Goal: Information Seeking & Learning: Compare options

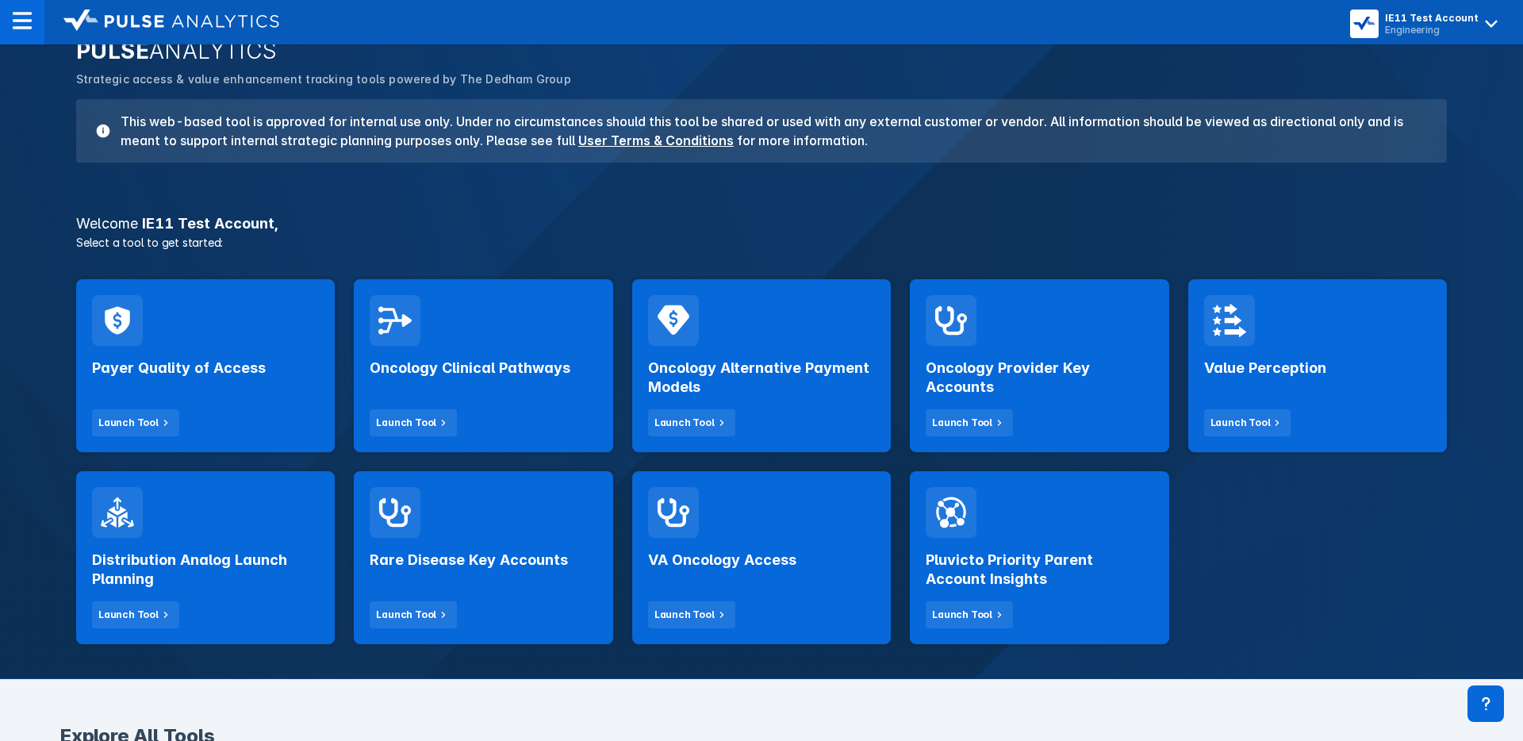
scroll to position [99, 0]
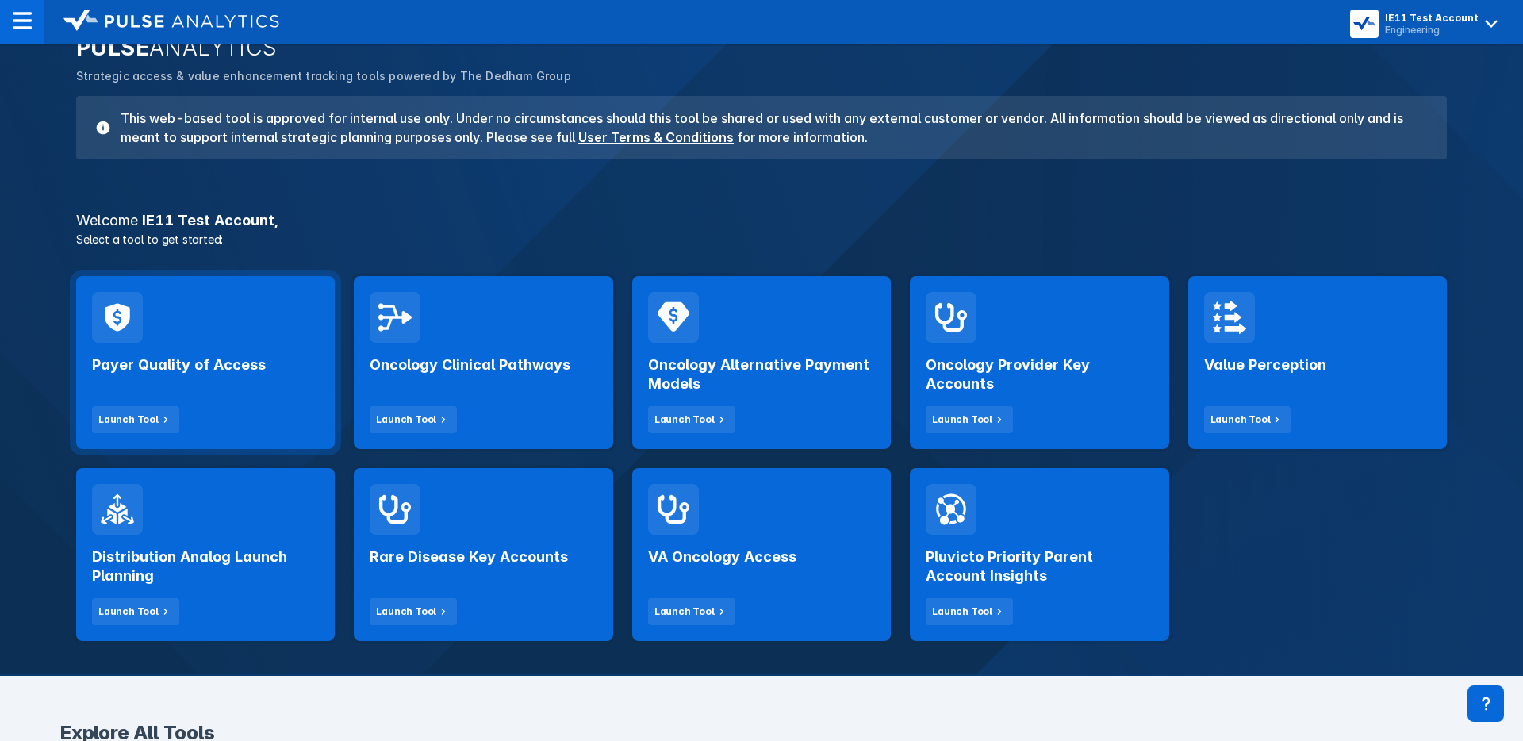
click at [249, 339] on div "Payer Quality of Access Launch Tool" at bounding box center [205, 362] width 259 height 173
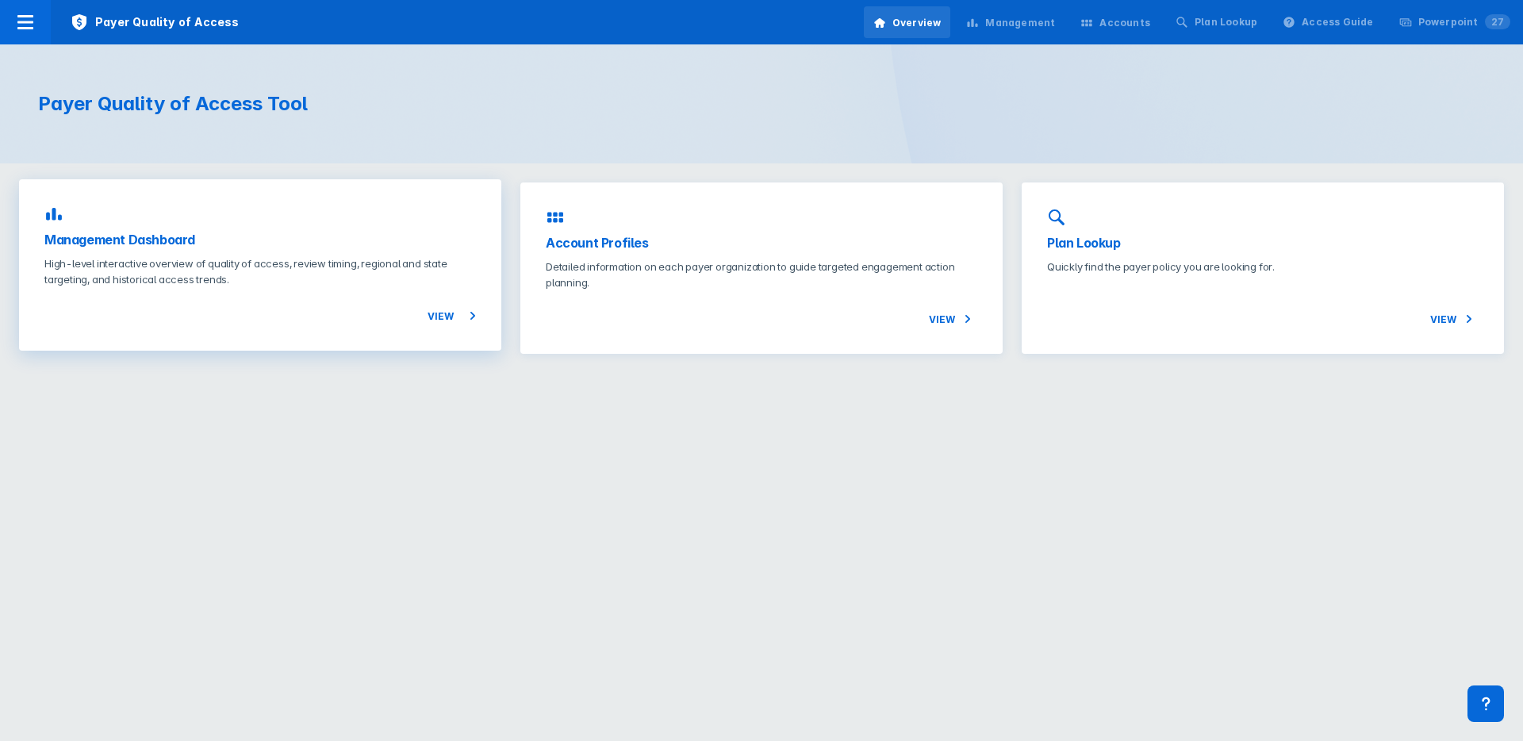
click at [325, 281] on p "High-level interactive overview of quality of access, review timing, regional a…" at bounding box center [259, 271] width 431 height 32
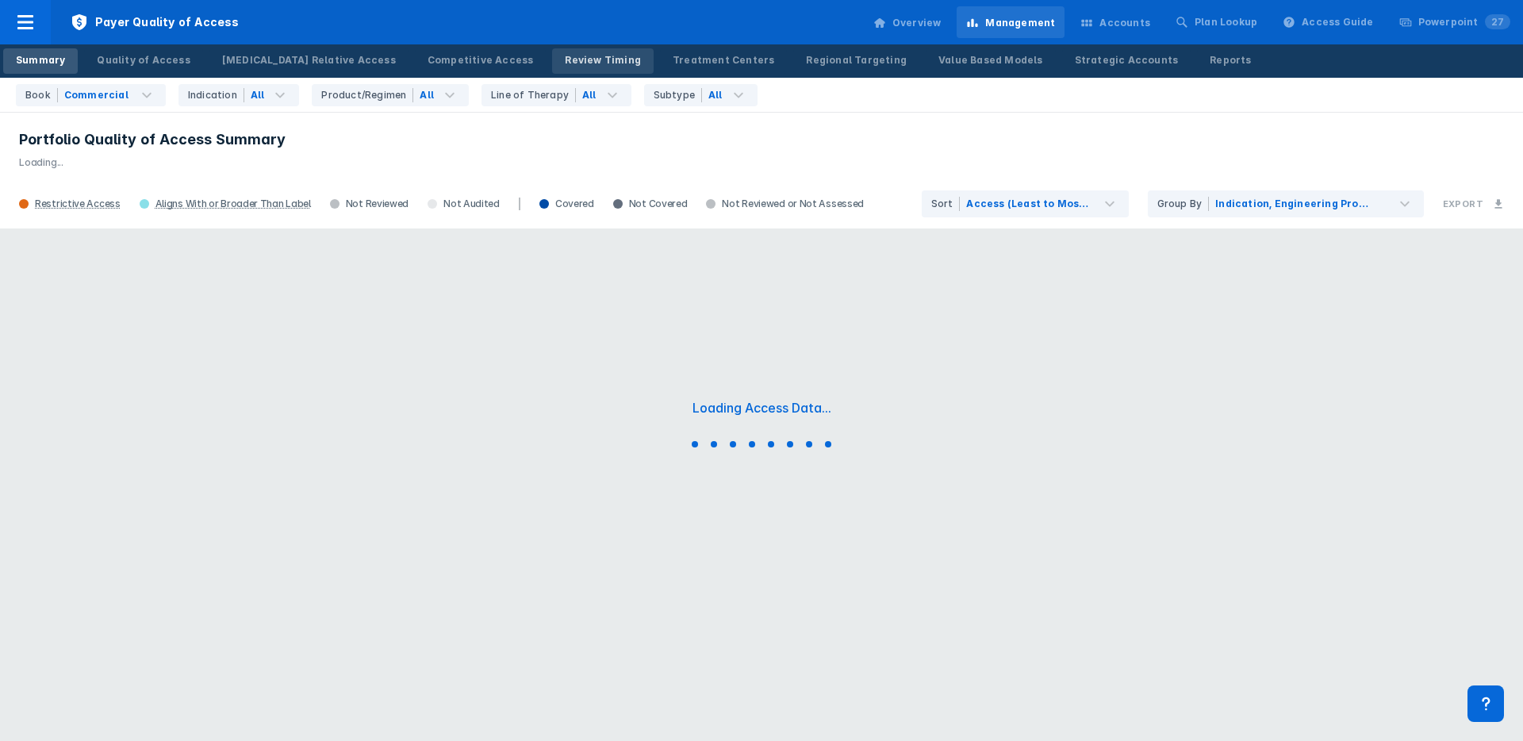
click at [565, 63] on div "Review Timing" at bounding box center [603, 60] width 76 height 14
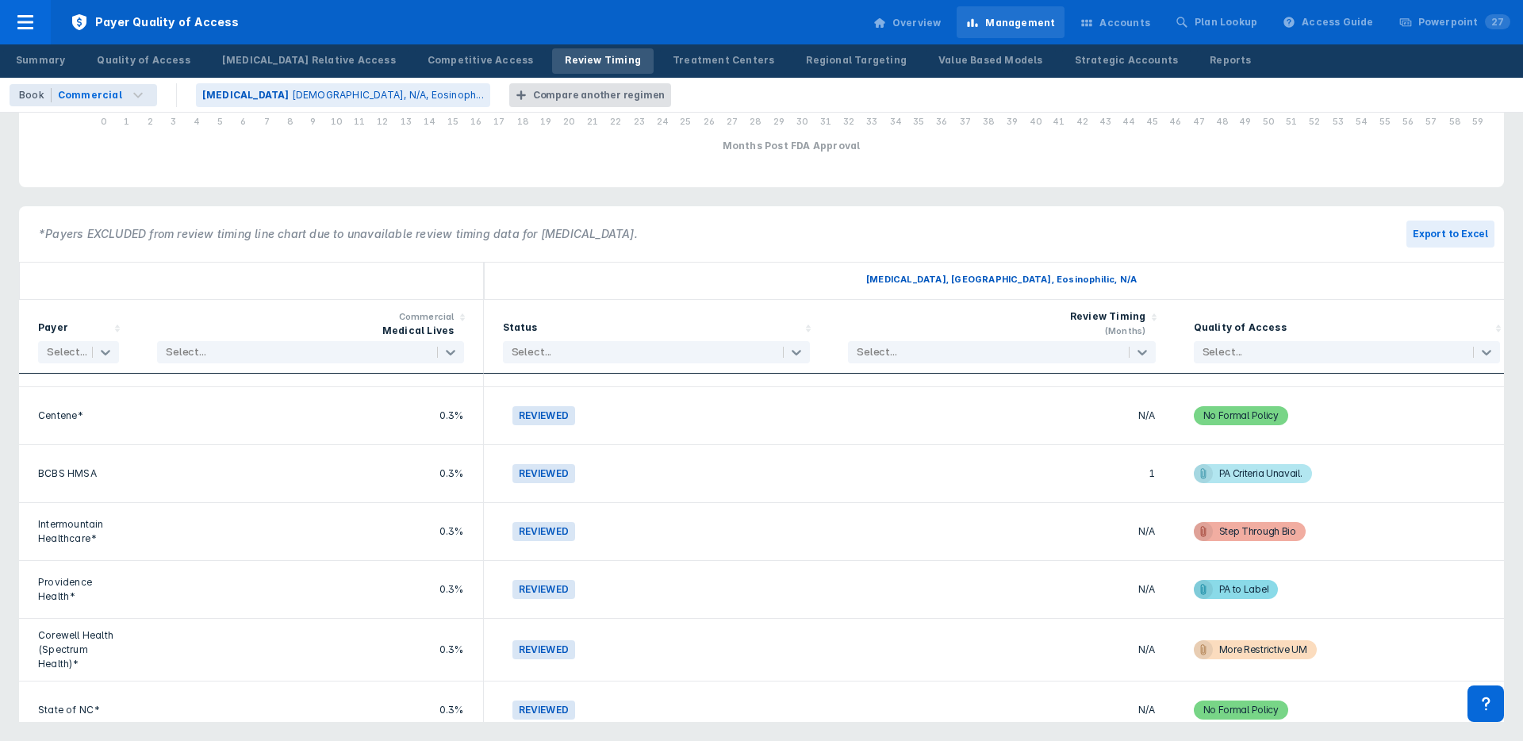
scroll to position [574, 0]
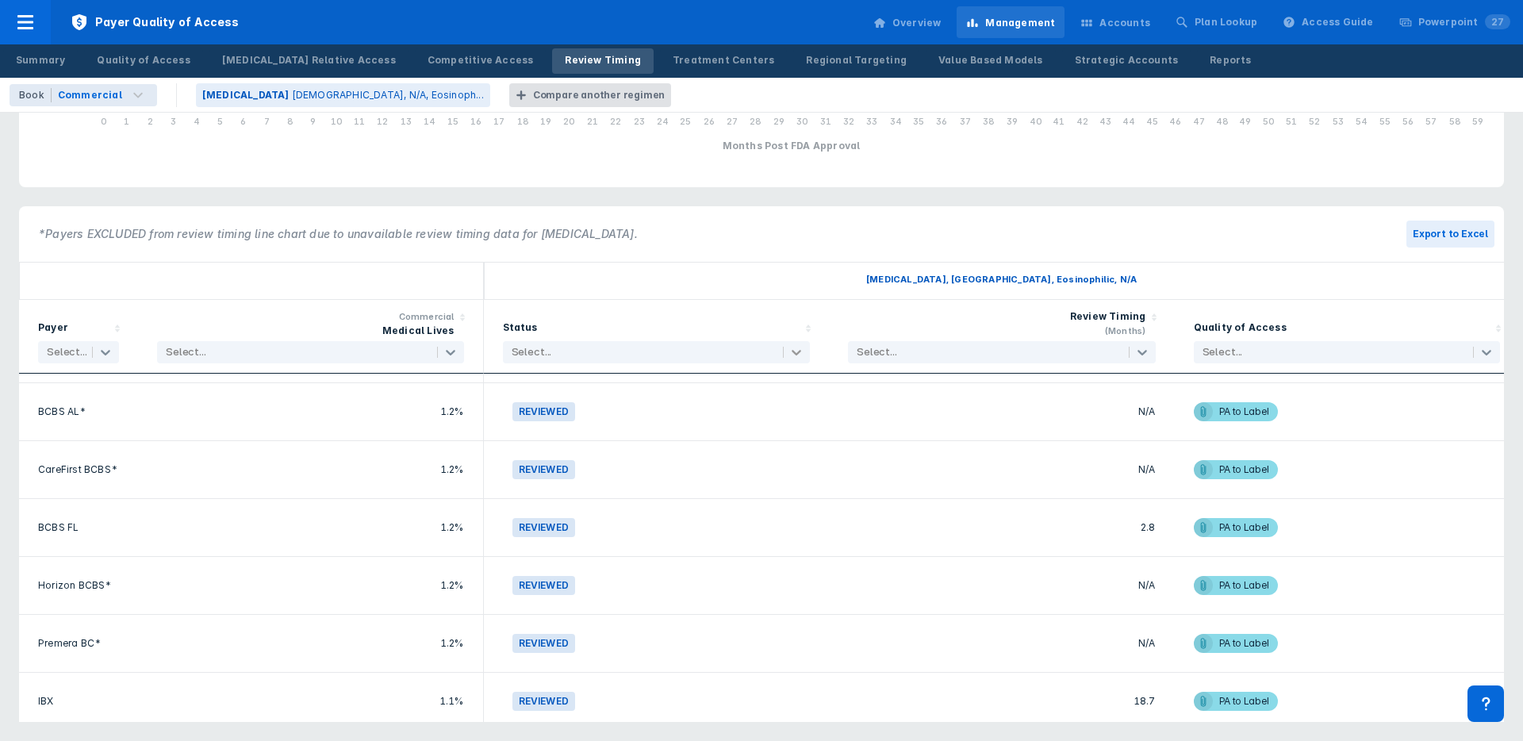
click at [799, 354] on icon at bounding box center [796, 352] width 16 height 16
click at [742, 253] on div "*Payers EXCLUDED from review timing line chart due to unavailable review timing…" at bounding box center [761, 234] width 1485 height 56
click at [292, 100] on p "[DEMOGRAPHIC_DATA], N/A, Eosinoph..." at bounding box center [388, 95] width 192 height 14
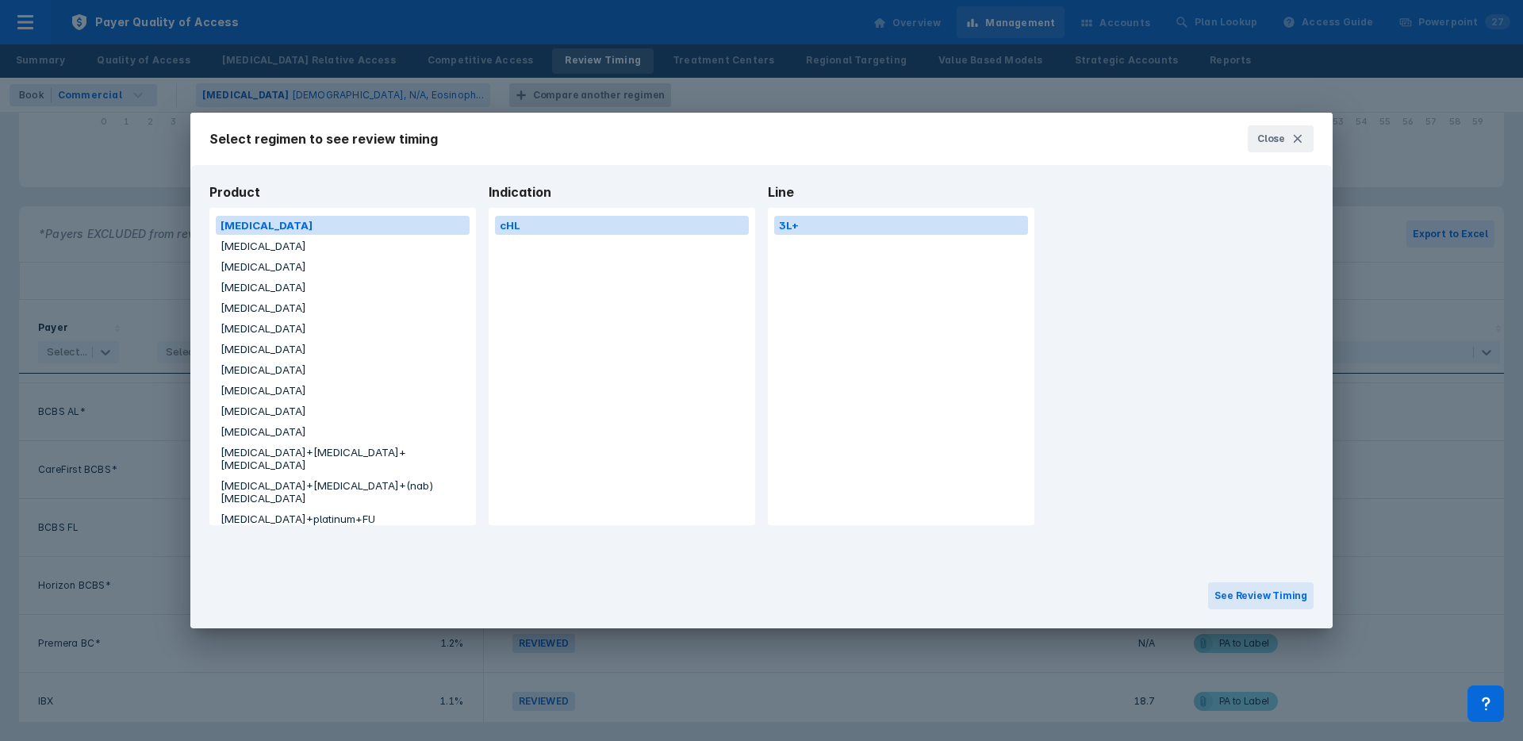
click at [248, 327] on button "[MEDICAL_DATA]" at bounding box center [343, 328] width 254 height 19
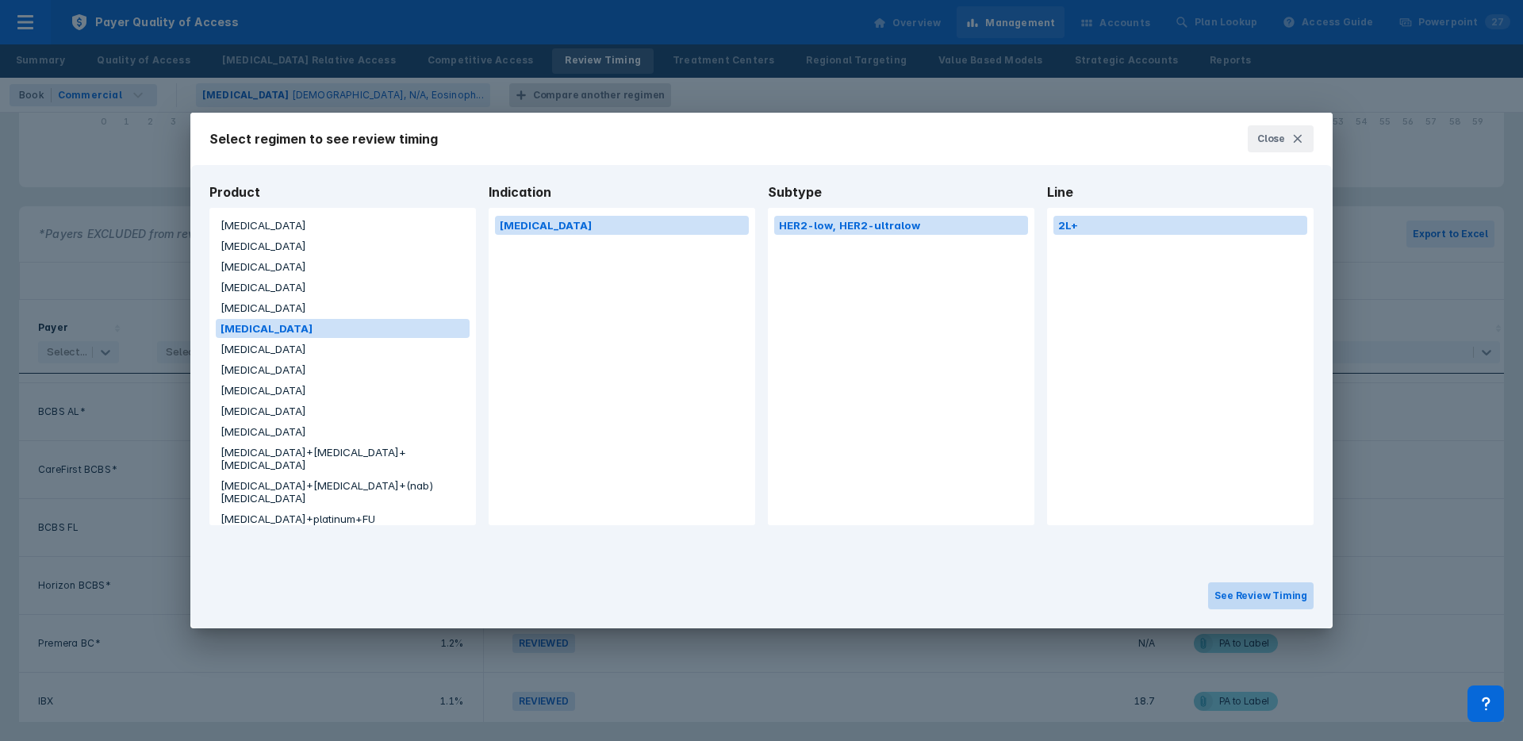
click at [1263, 589] on button "See Review Timing" at bounding box center [1260, 595] width 105 height 27
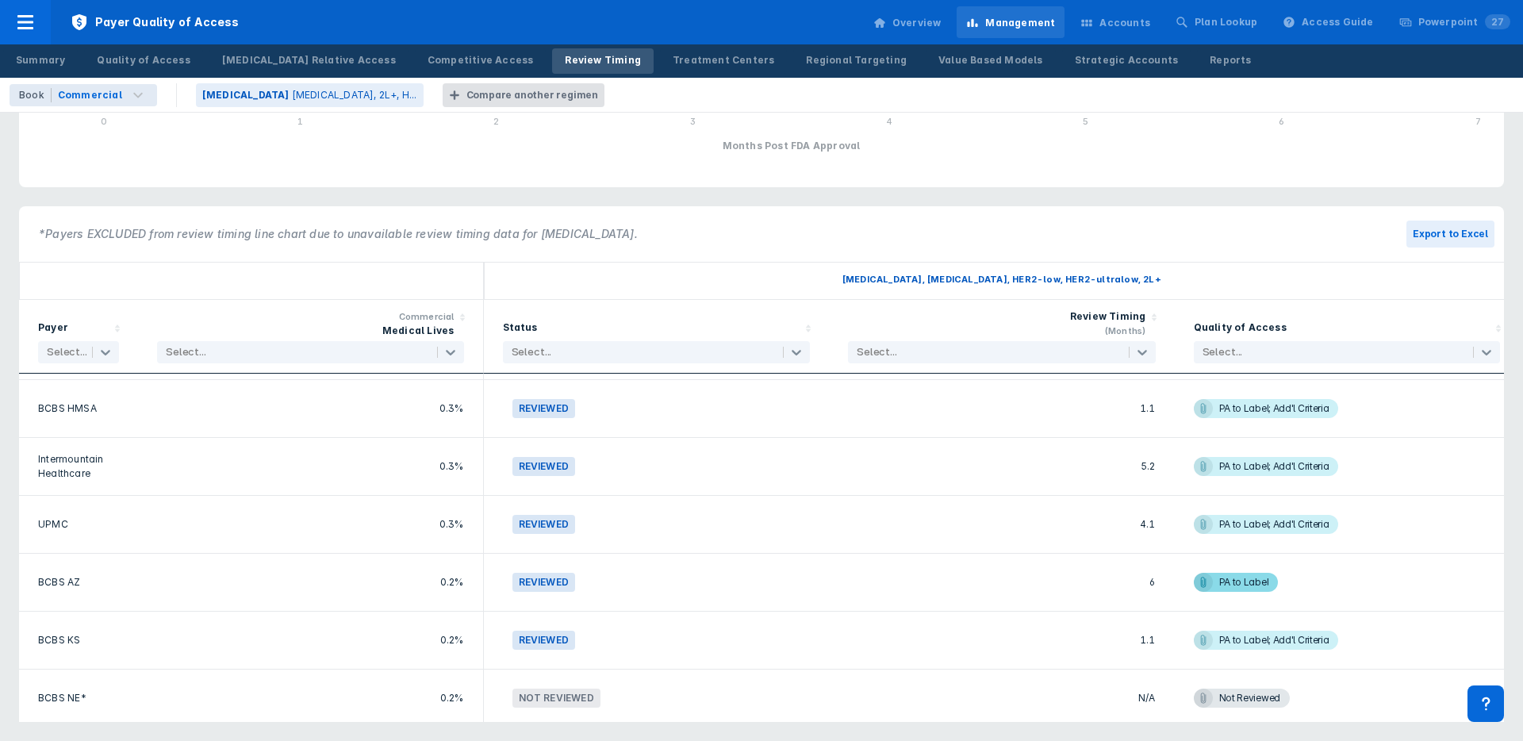
scroll to position [1791, 0]
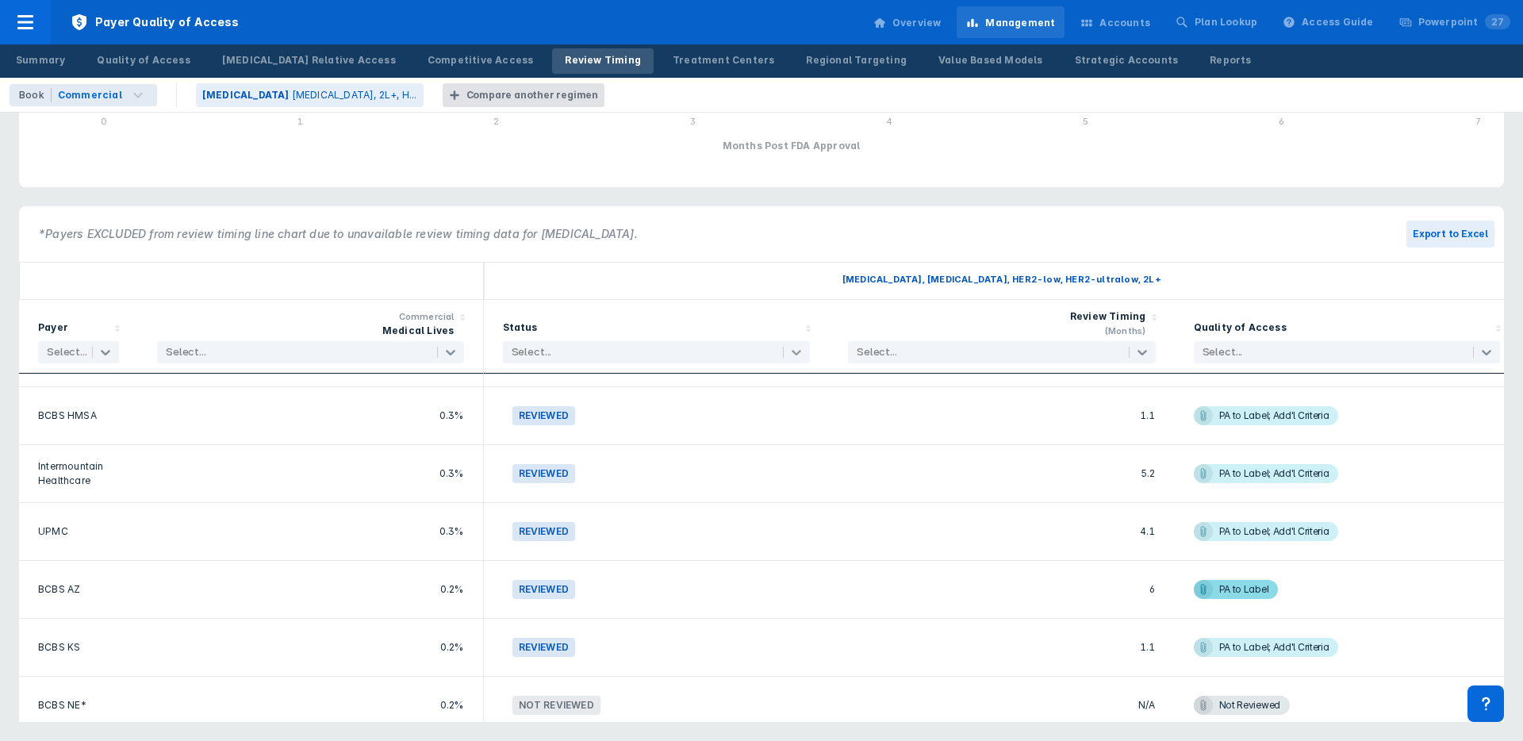
click at [805, 352] on div at bounding box center [796, 352] width 25 height 19
click at [607, 315] on div "Status Clear All, 1 of 4. 4 results available. Use Up and Down to choose option…" at bounding box center [657, 336] width 308 height 54
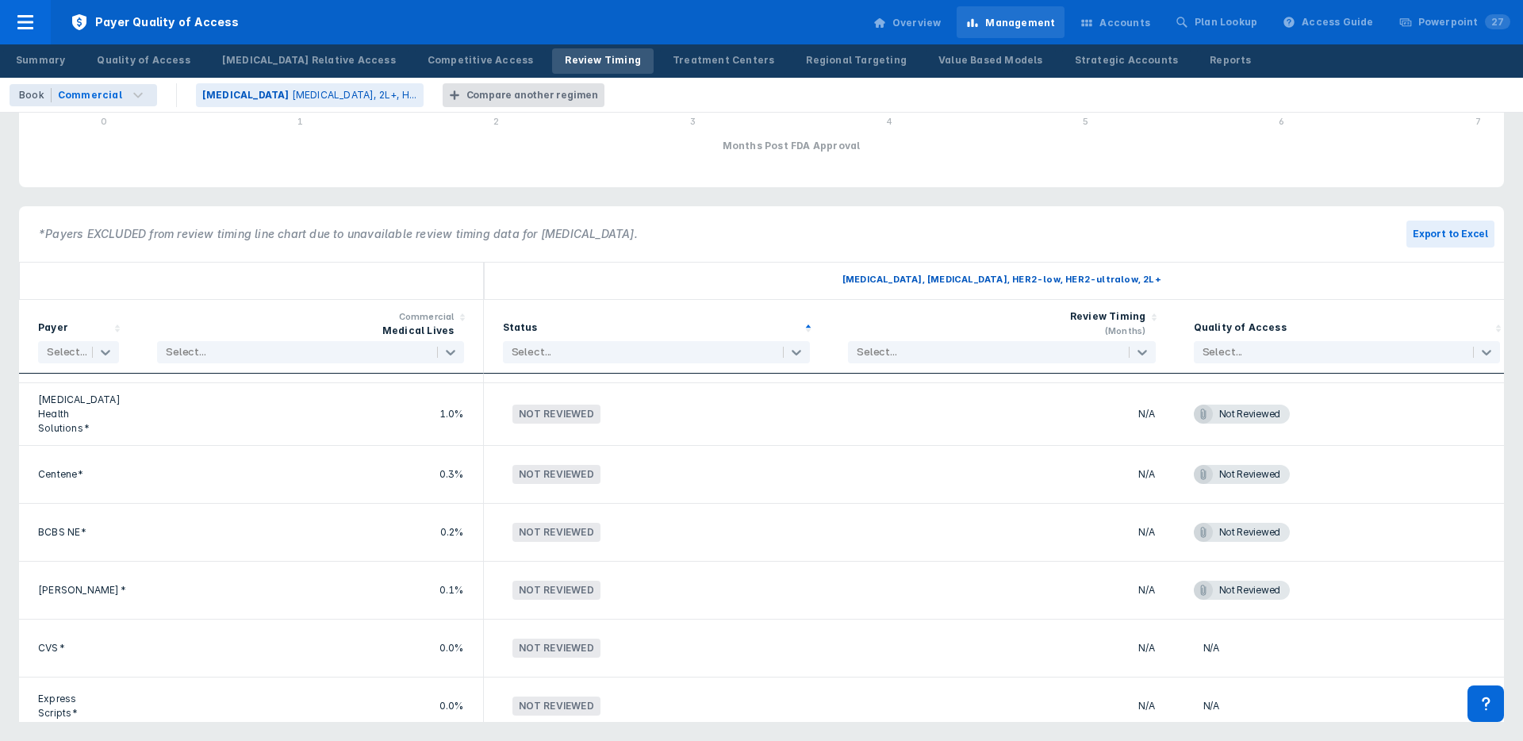
scroll to position [0, 0]
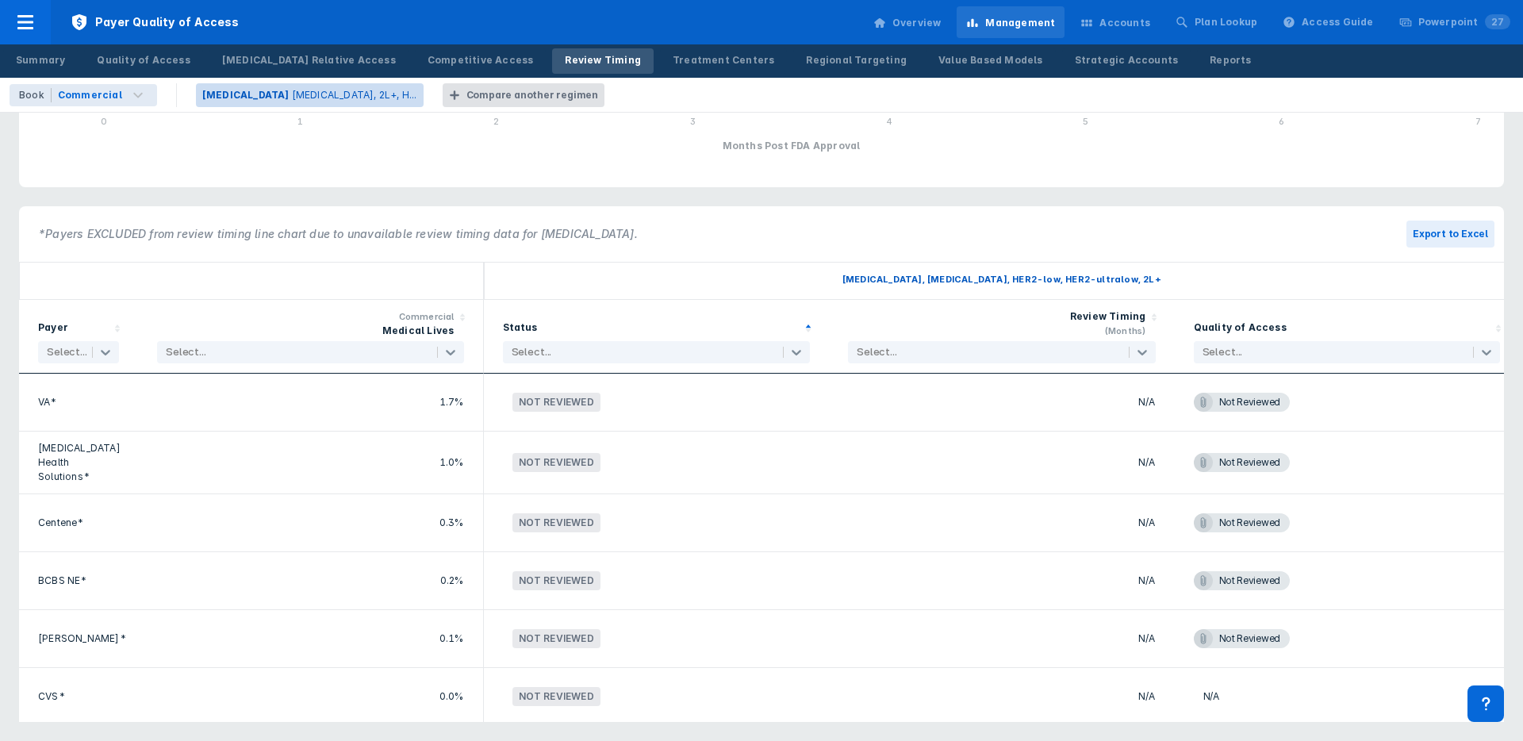
click at [232, 106] on button "[MEDICAL_DATA] [MEDICAL_DATA], 2L+, H..." at bounding box center [310, 95] width 228 height 24
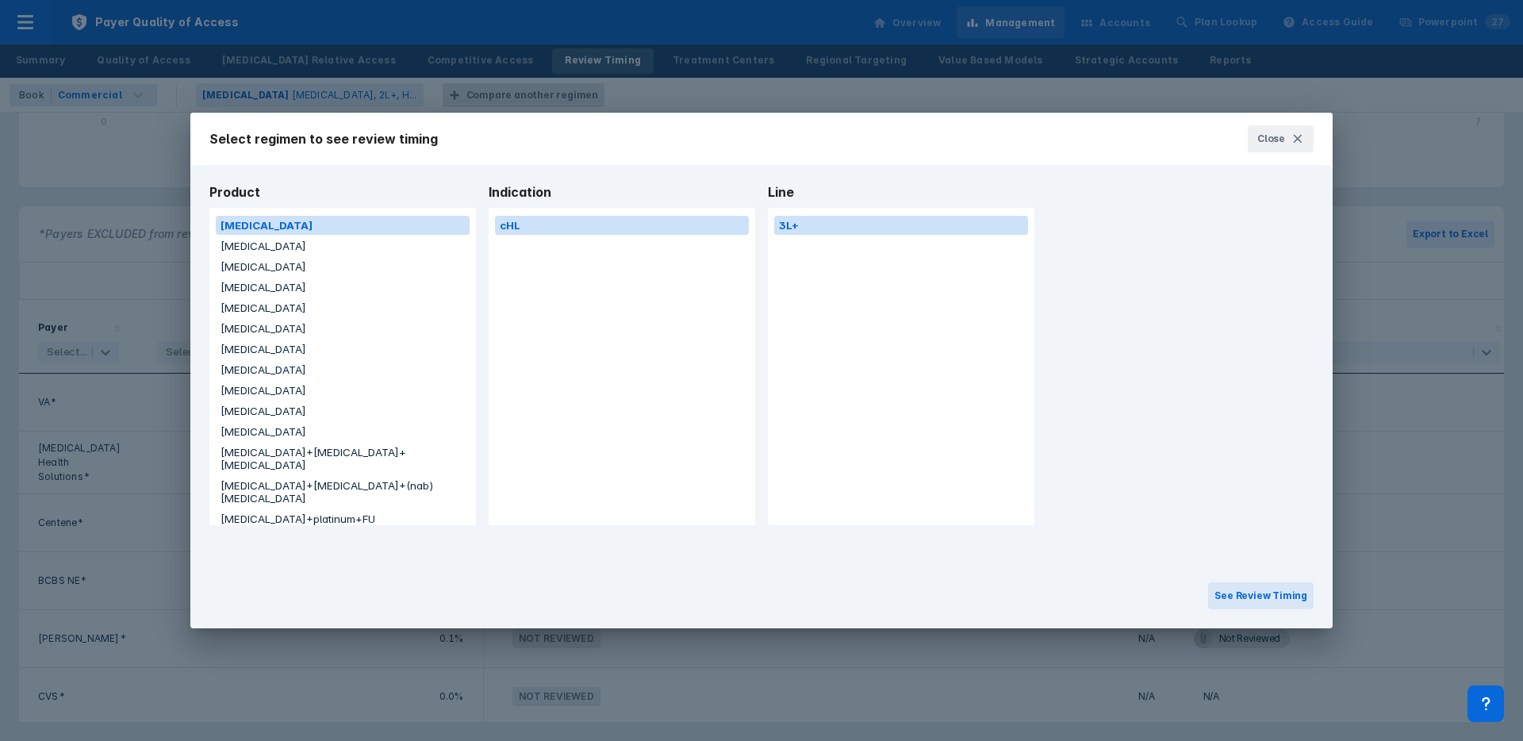
click at [232, 428] on button "[MEDICAL_DATA]" at bounding box center [343, 431] width 254 height 19
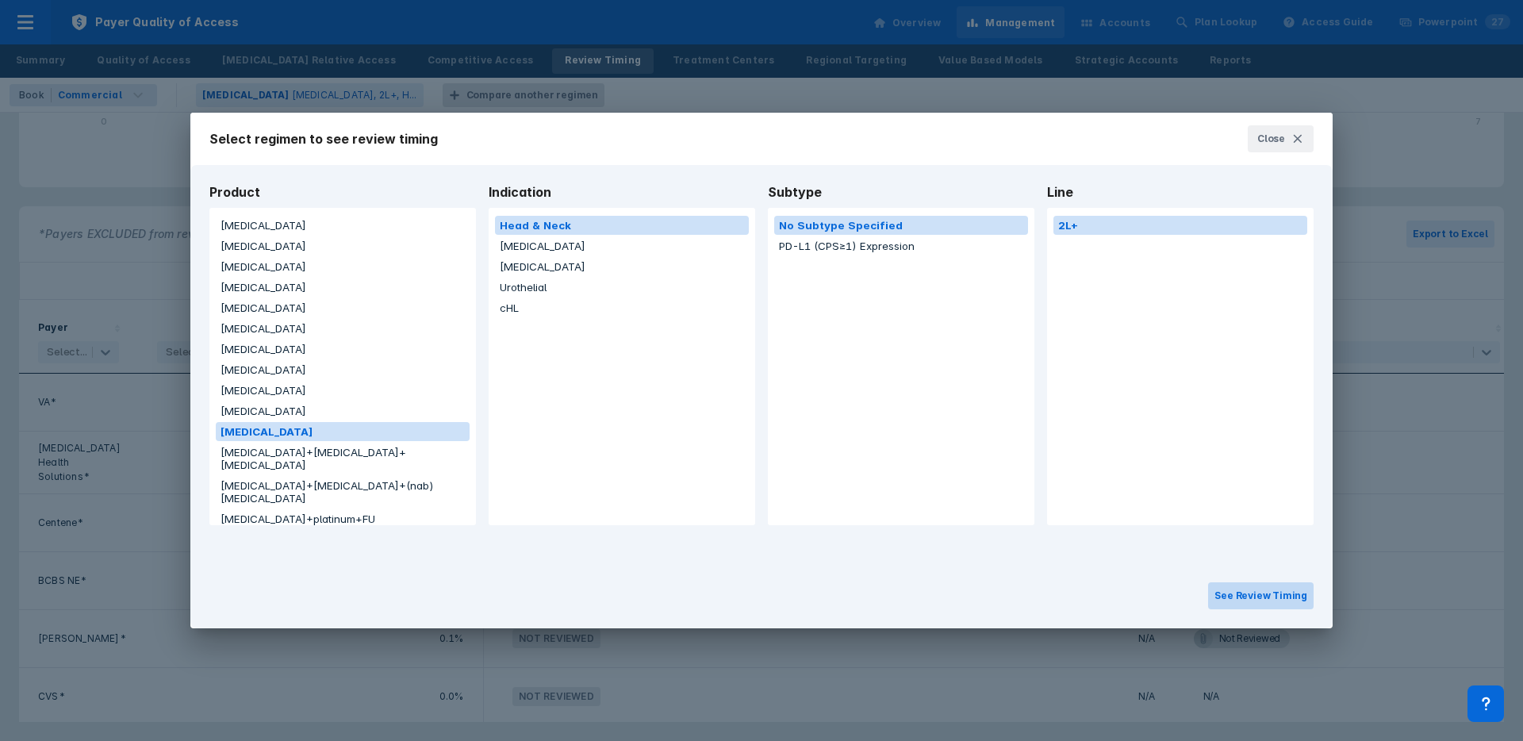
click at [1236, 599] on button "See Review Timing" at bounding box center [1260, 595] width 105 height 27
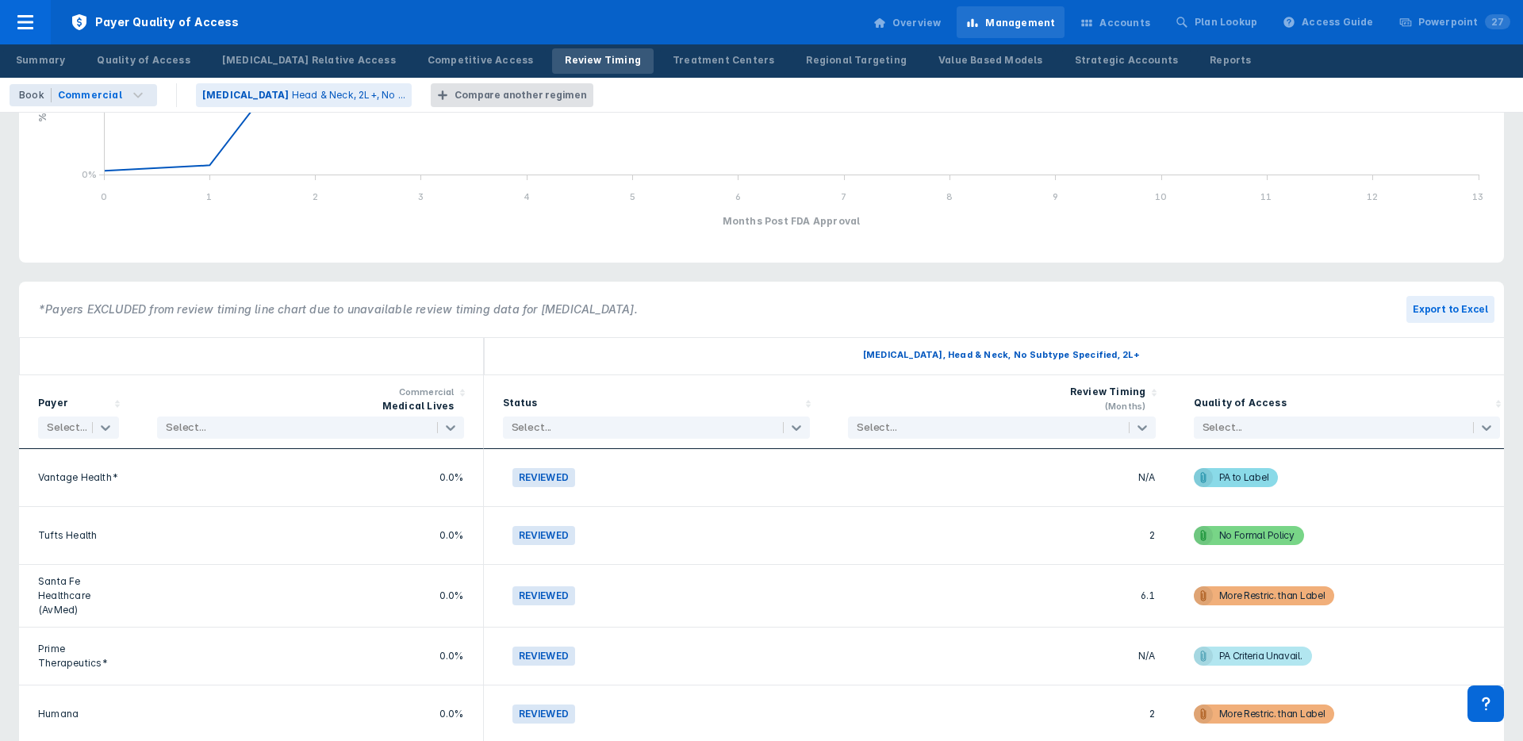
scroll to position [460, 0]
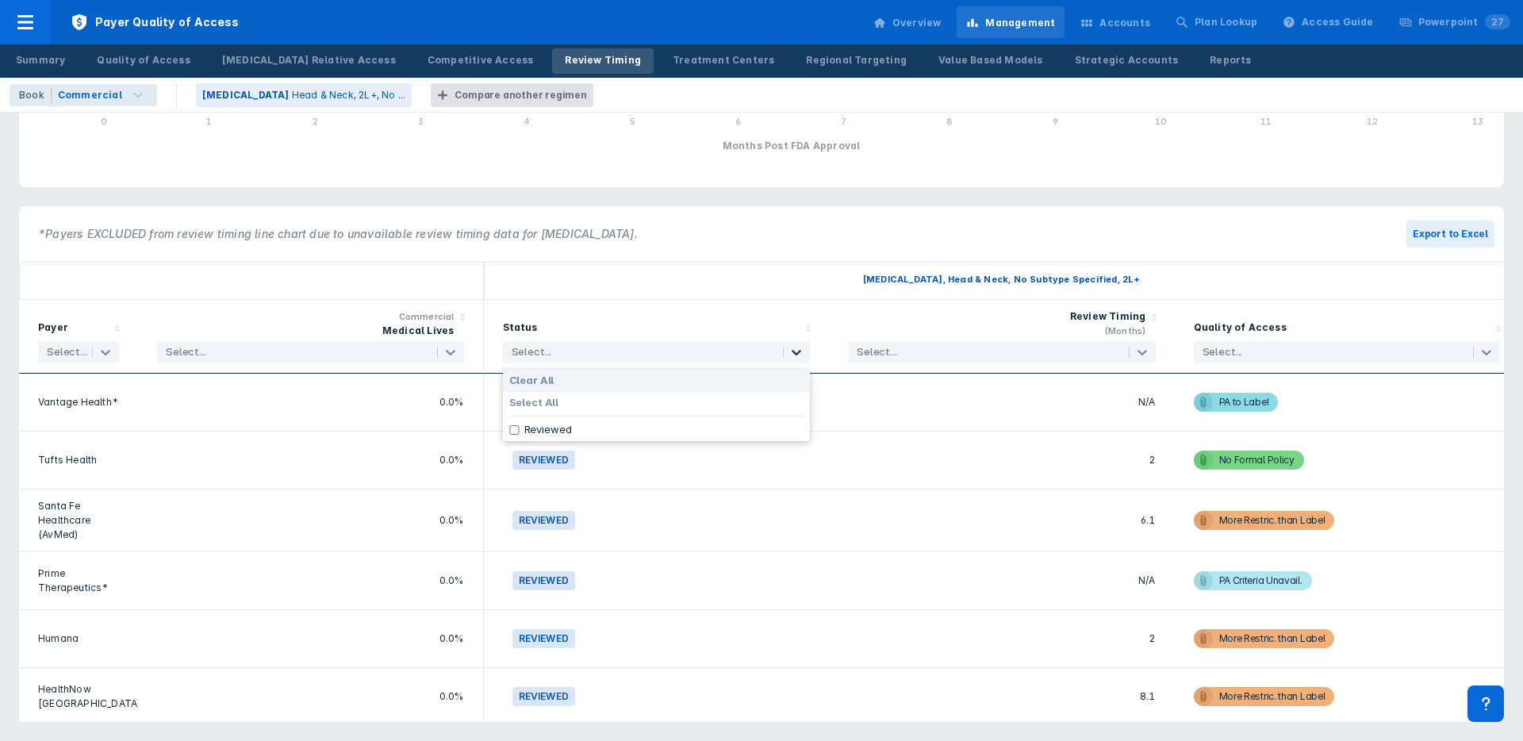
click at [793, 350] on icon at bounding box center [796, 352] width 16 height 16
click at [292, 94] on p "Head & Neck, 2L+, No ..." at bounding box center [349, 95] width 114 height 14
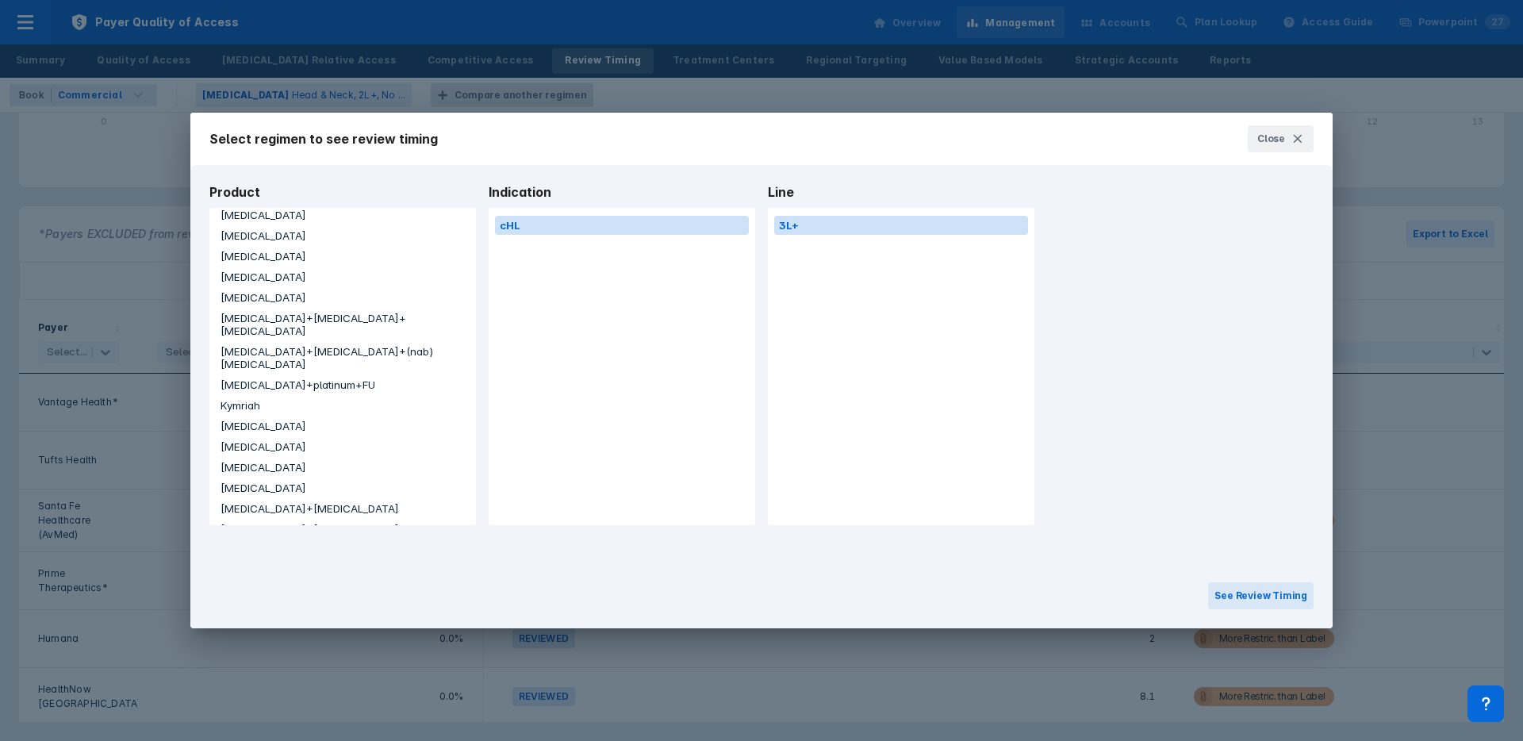
scroll to position [163, 0]
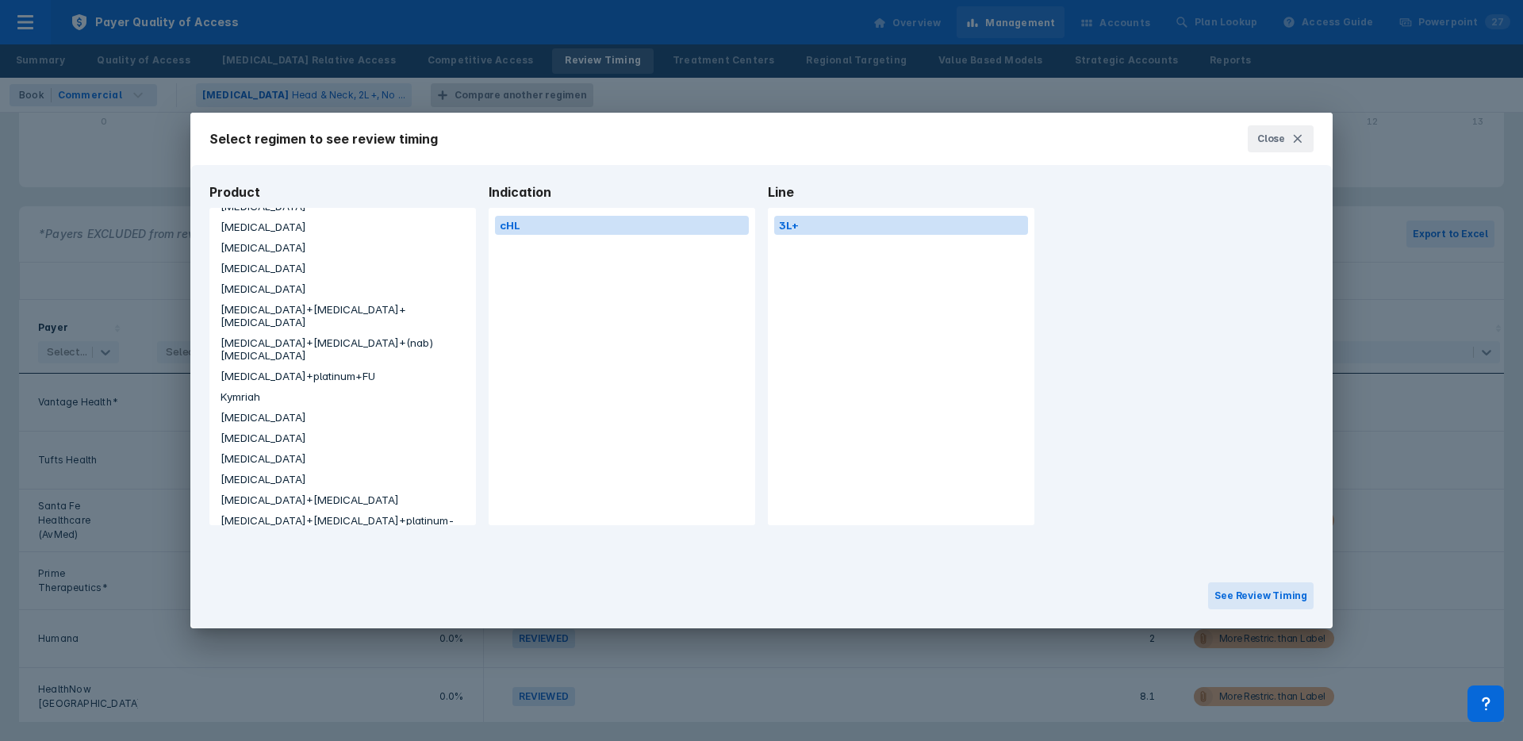
click at [251, 470] on button "[MEDICAL_DATA]" at bounding box center [343, 479] width 254 height 19
click at [541, 272] on button "[MEDICAL_DATA]" at bounding box center [622, 266] width 254 height 19
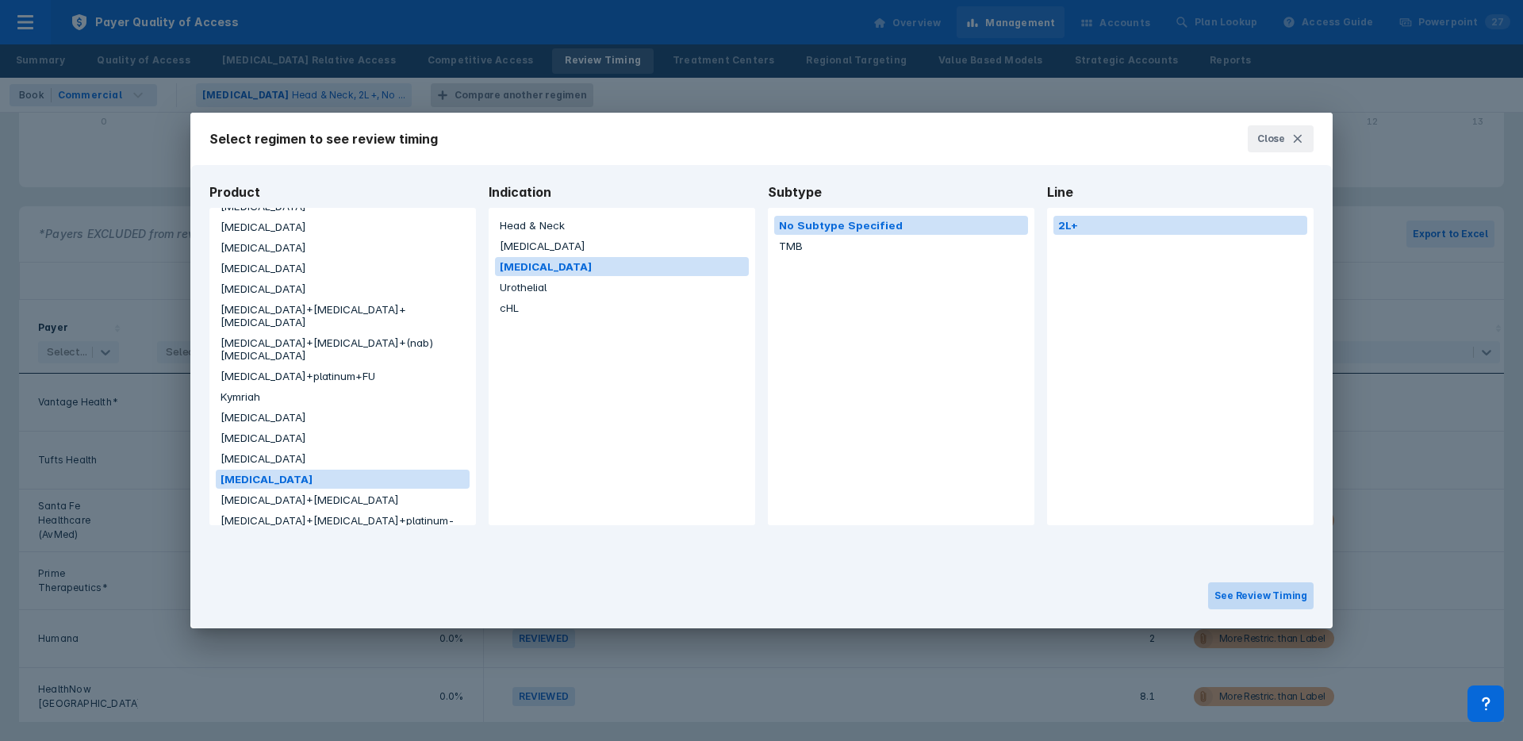
click at [1271, 596] on button "See Review Timing" at bounding box center [1260, 595] width 105 height 27
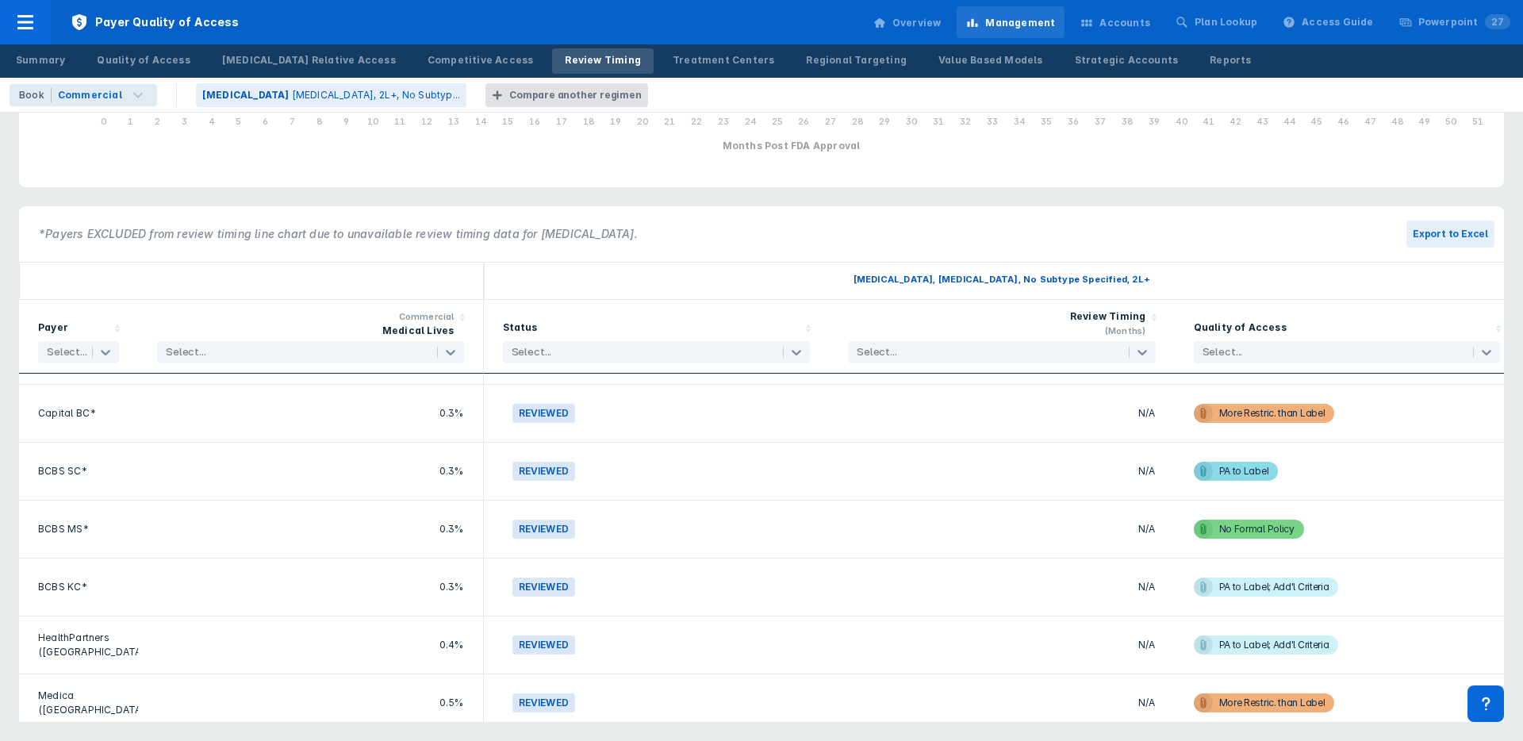
scroll to position [2528, 0]
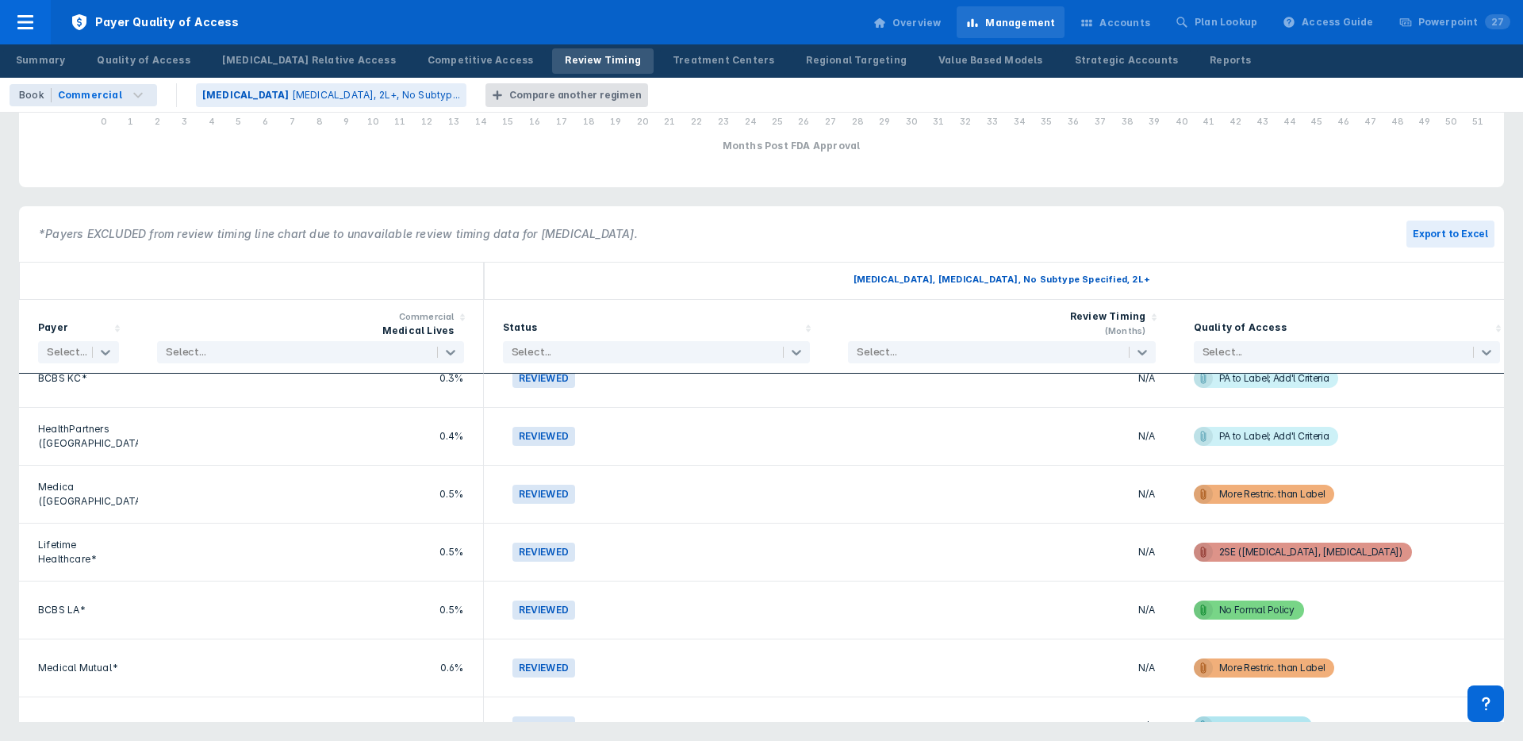
click at [509, 99] on div "Compare another regimen" at bounding box center [575, 95] width 132 height 14
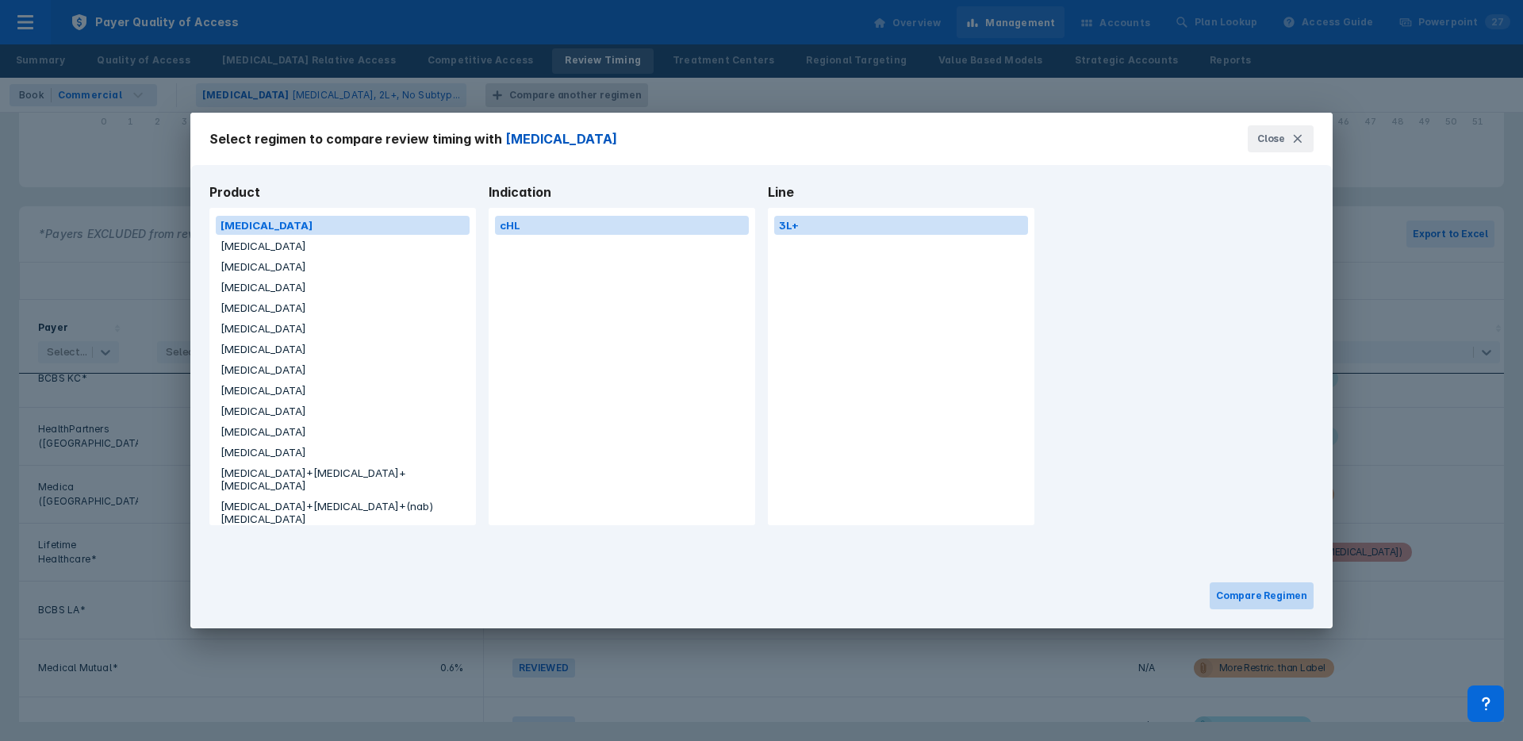
click at [1248, 605] on button "Compare Regimen" at bounding box center [1262, 595] width 104 height 27
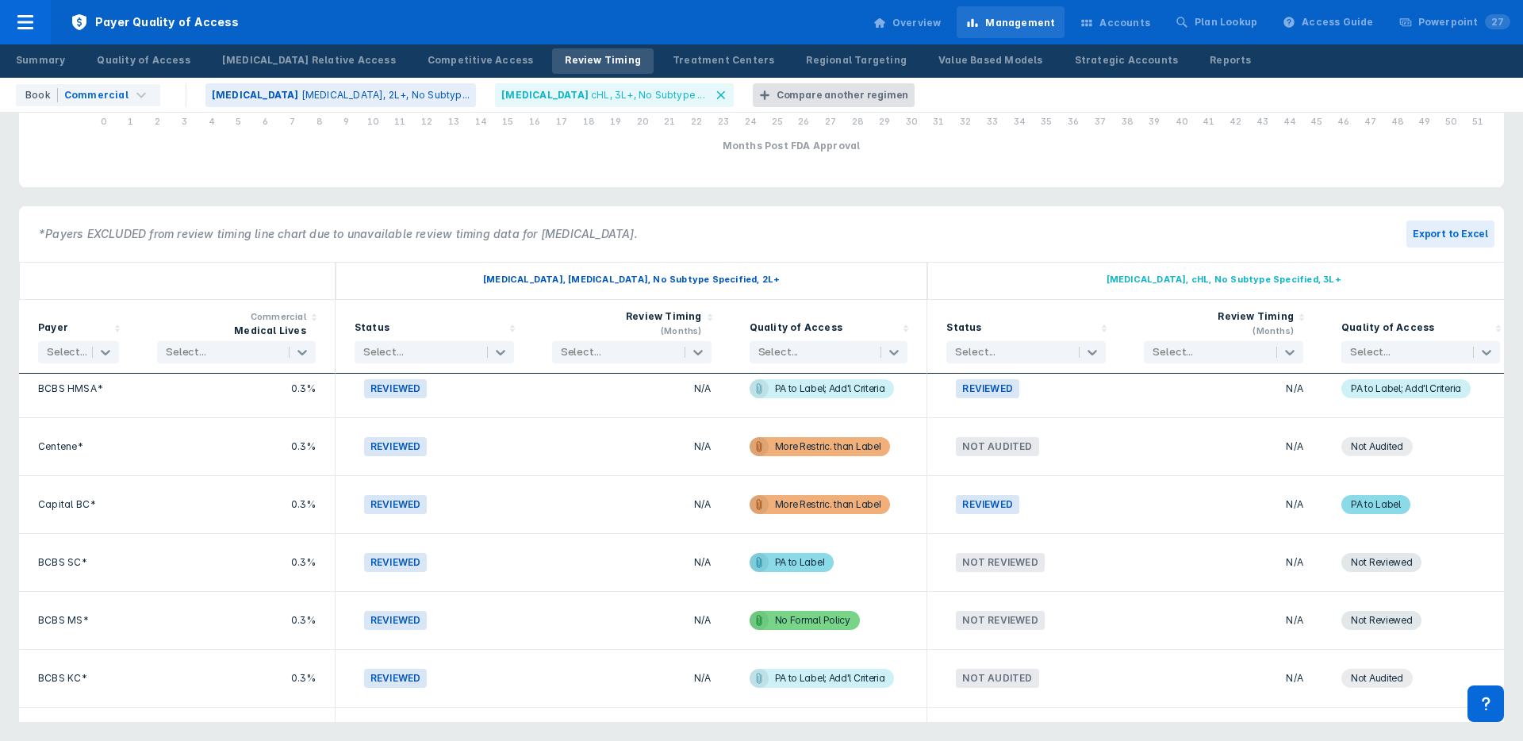
scroll to position [459, 0]
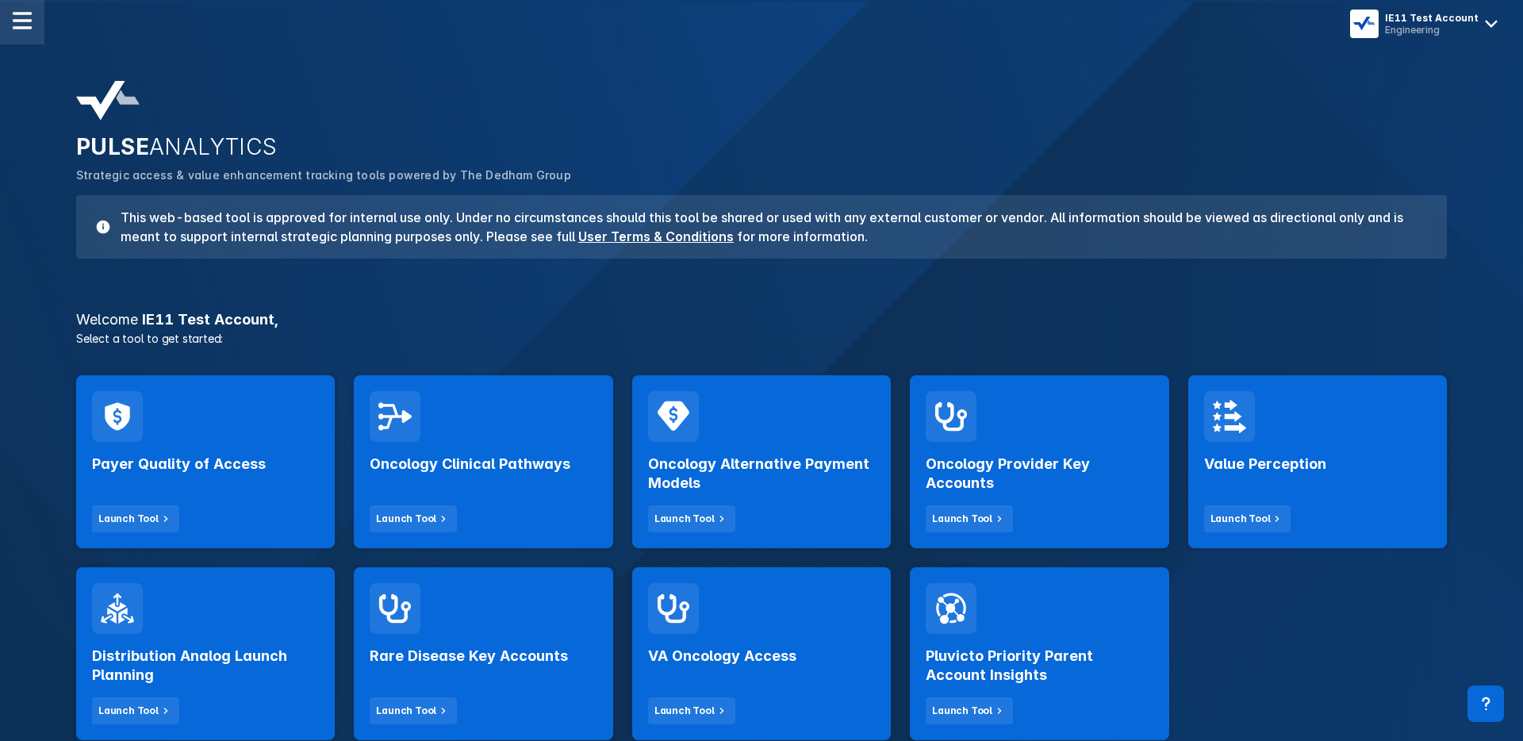
click at [19, 25] on img at bounding box center [22, 20] width 19 height 19
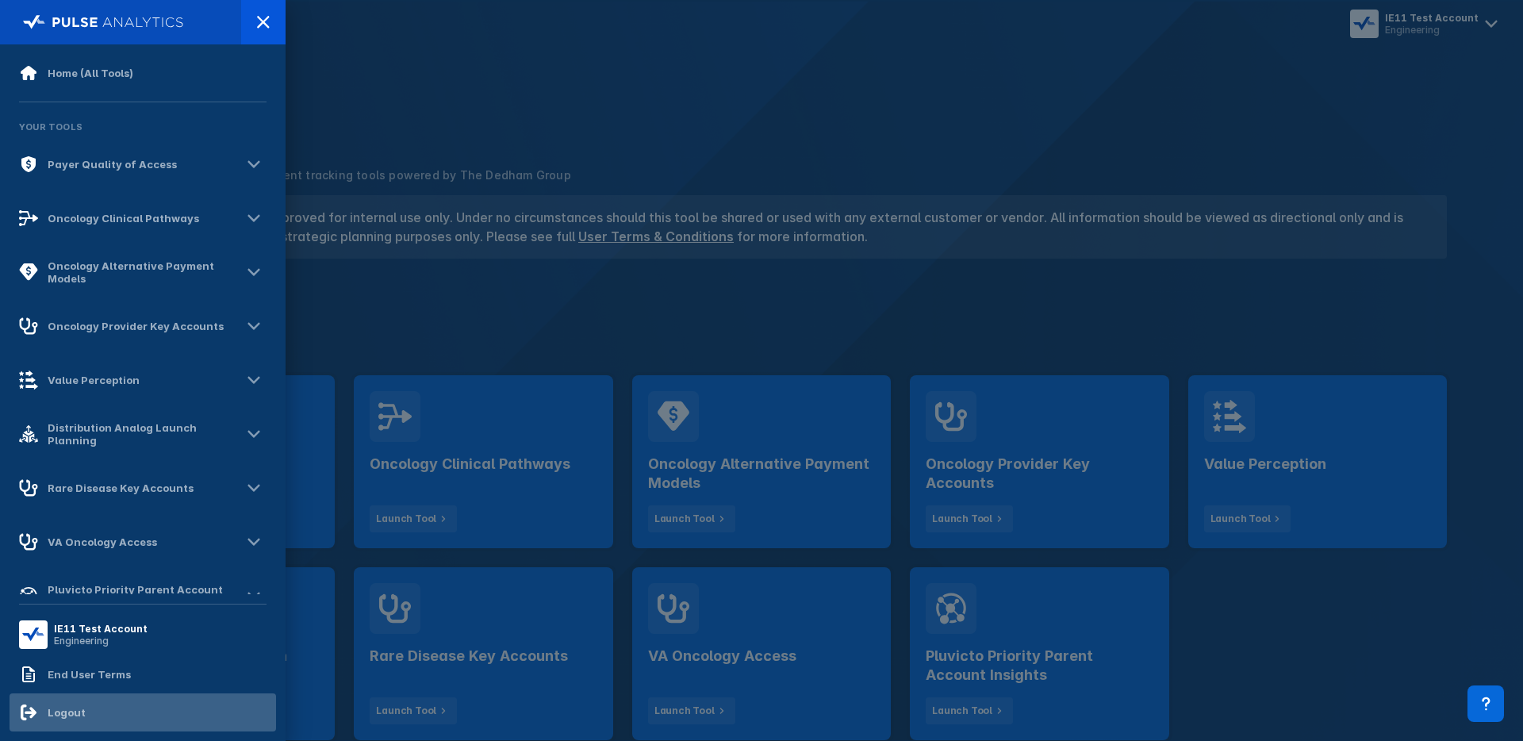
click at [75, 712] on div "Logout" at bounding box center [67, 712] width 38 height 13
